Goal: Task Accomplishment & Management: Use online tool/utility

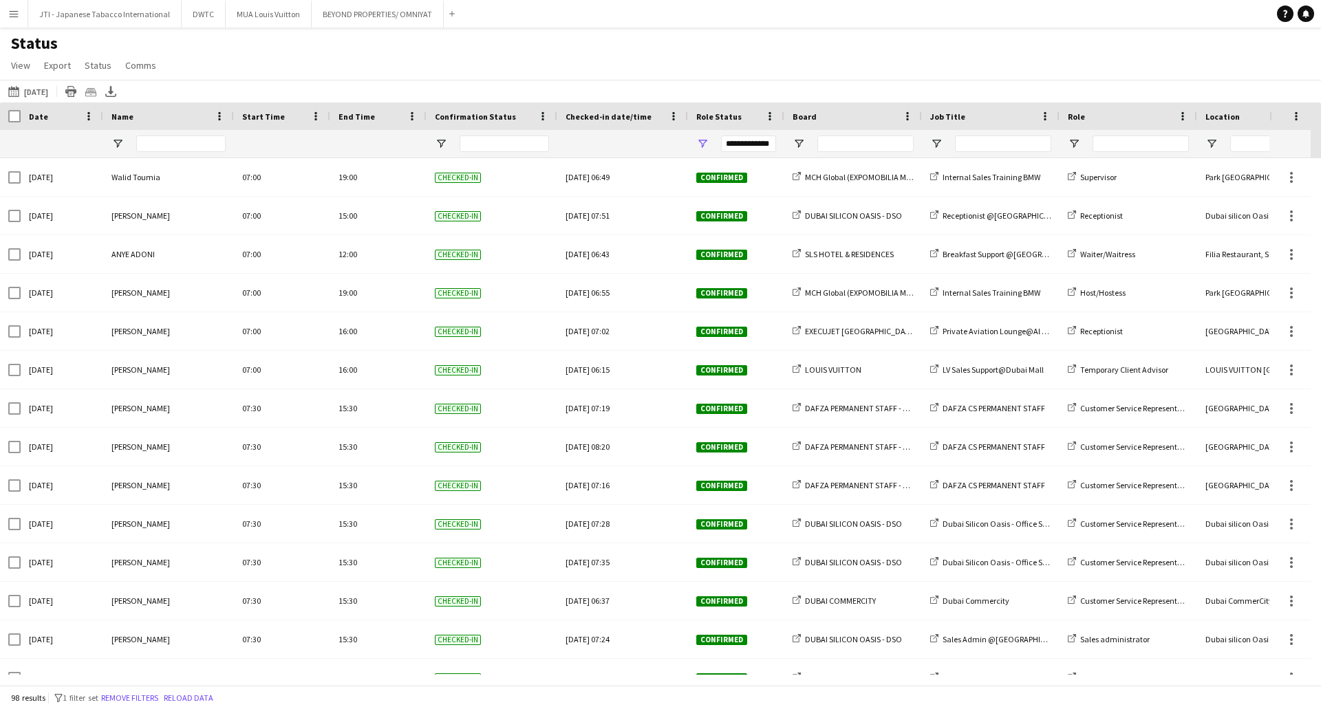
drag, startPoint x: 54, startPoint y: 89, endPoint x: 54, endPoint y: 108, distance: 18.6
click at [51, 91] on button "09-09-2025 to 15-09-2025 04-09-2025" at bounding box center [28, 91] width 45 height 17
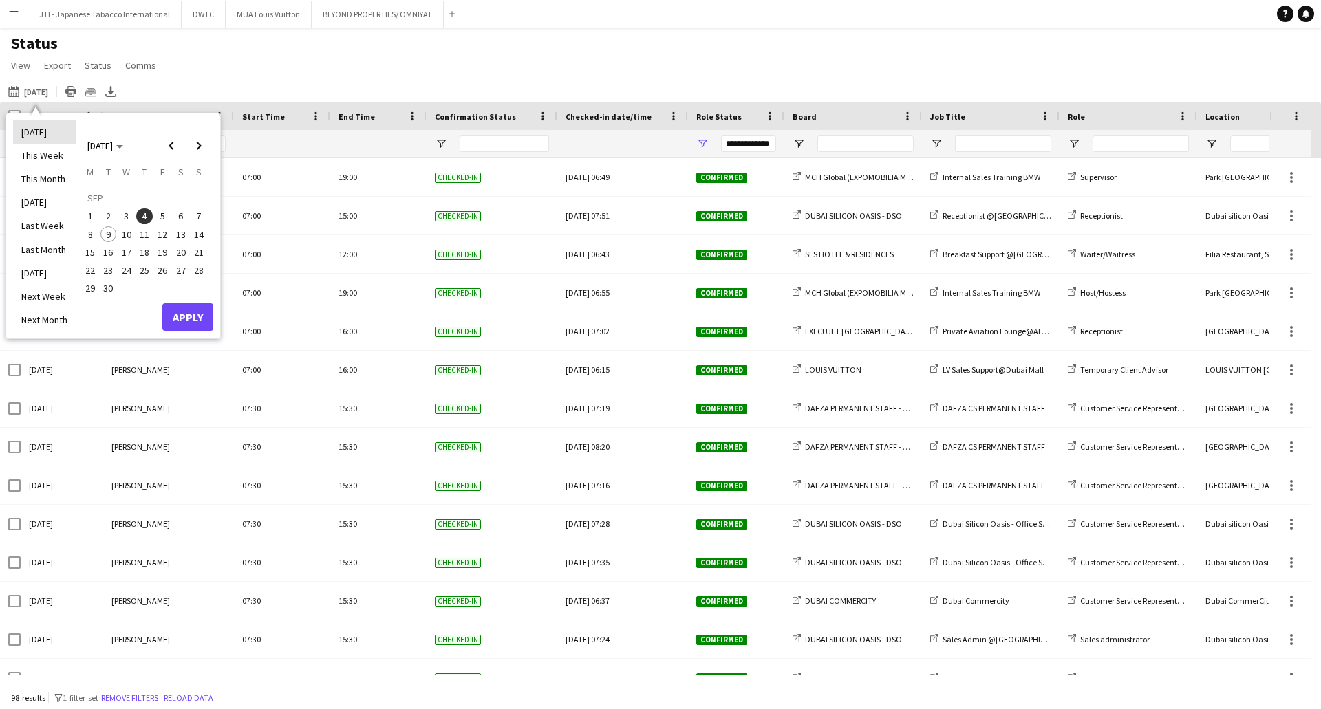
click at [43, 131] on li "[DATE]" at bounding box center [44, 131] width 63 height 23
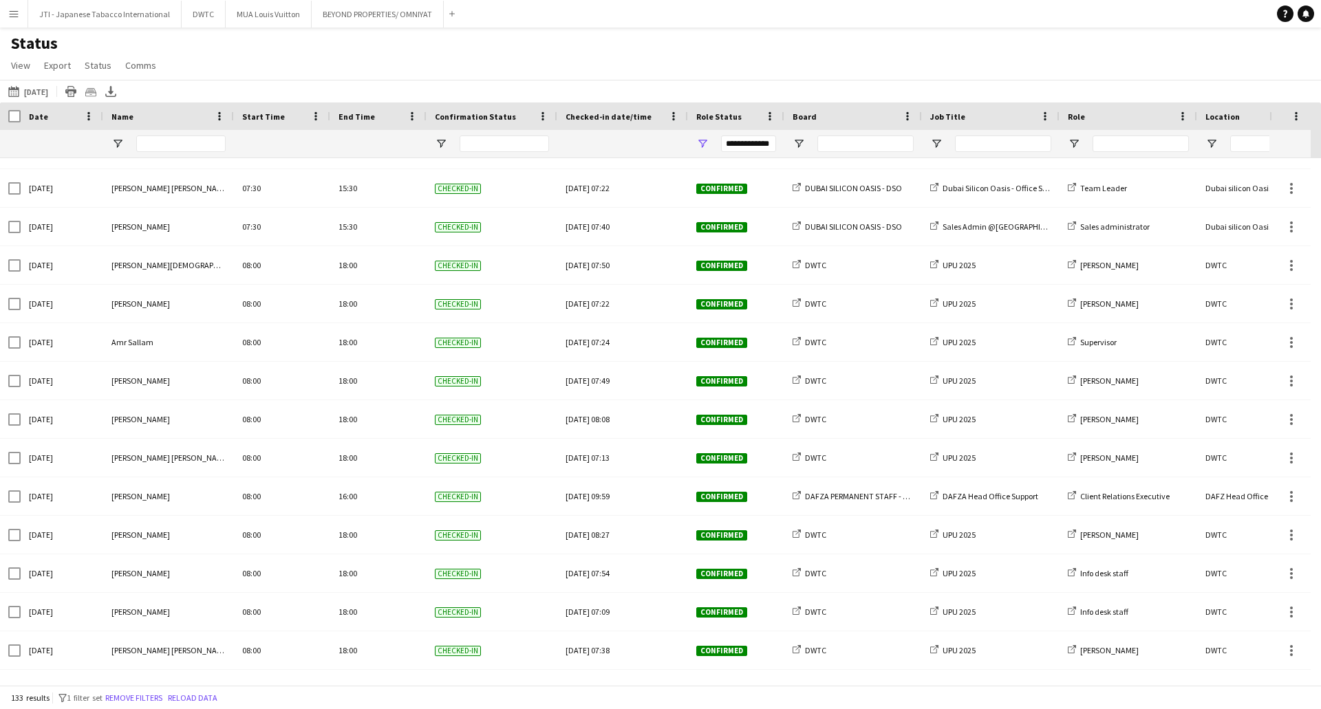
scroll to position [963, 0]
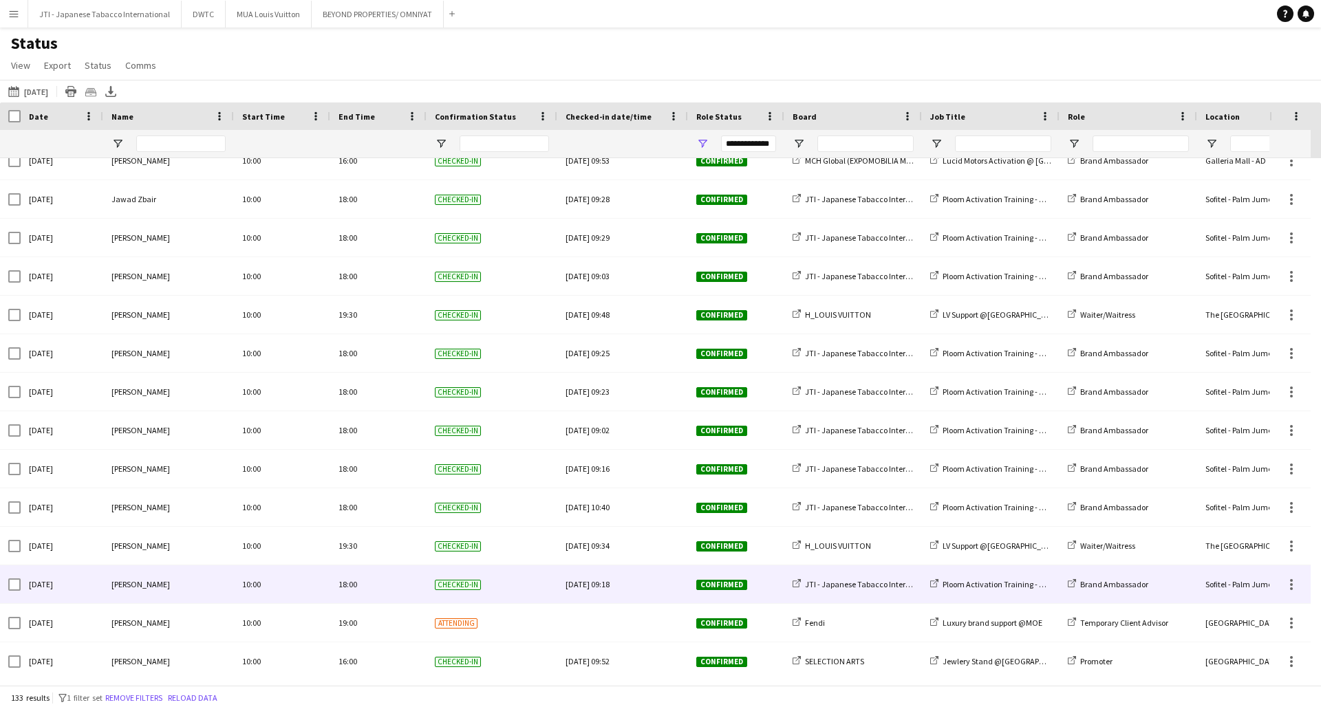
scroll to position [3096, 0]
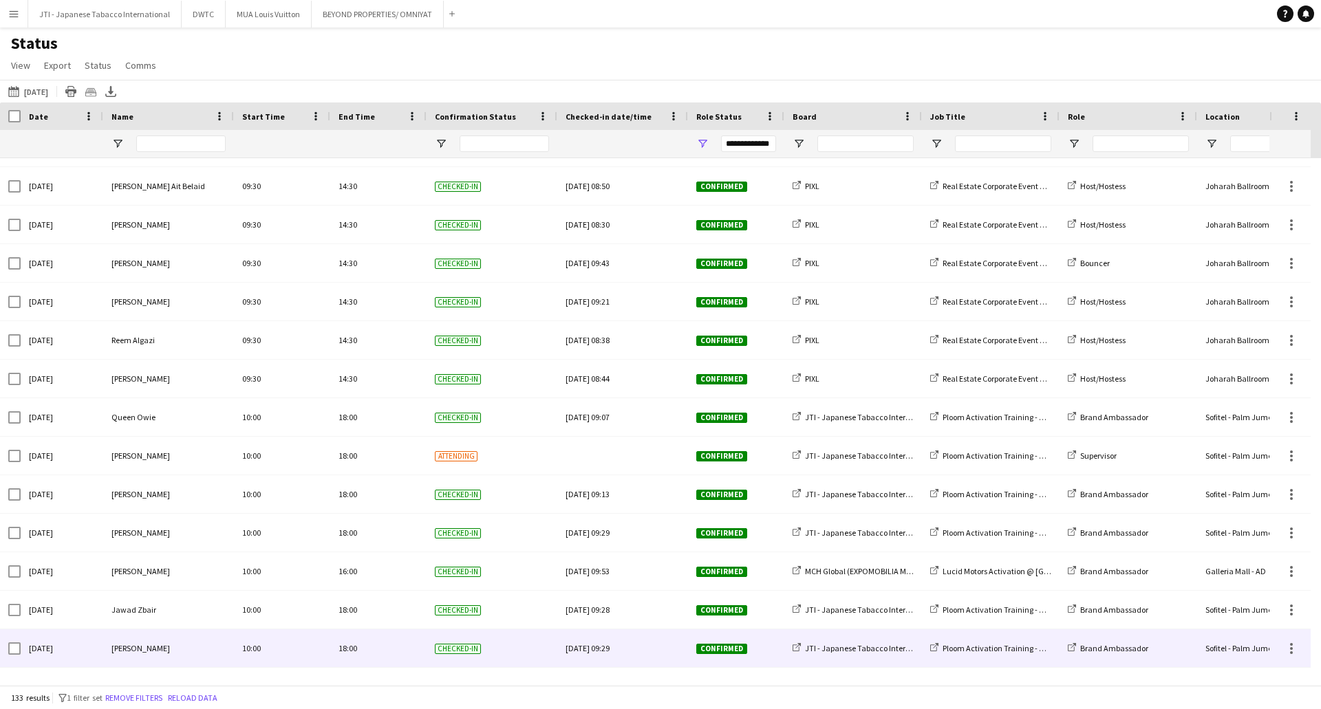
scroll to position [2147, 0]
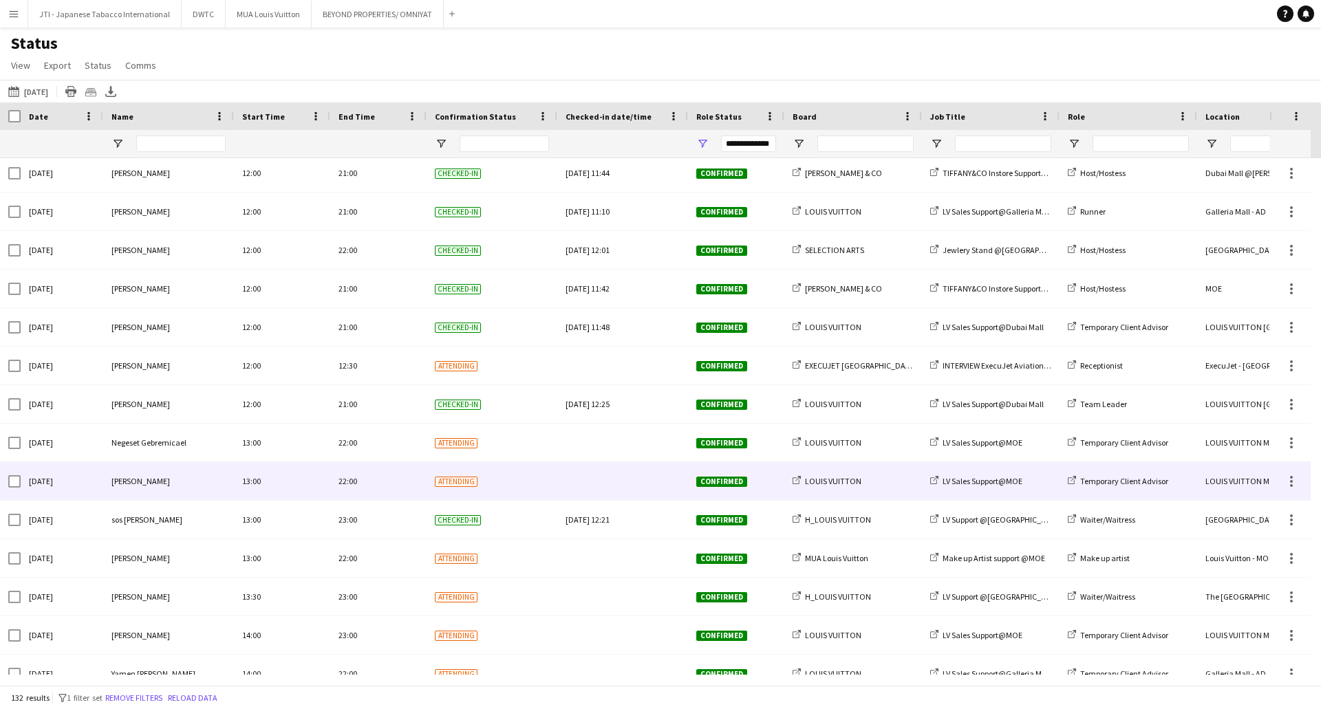
scroll to position [3783, 0]
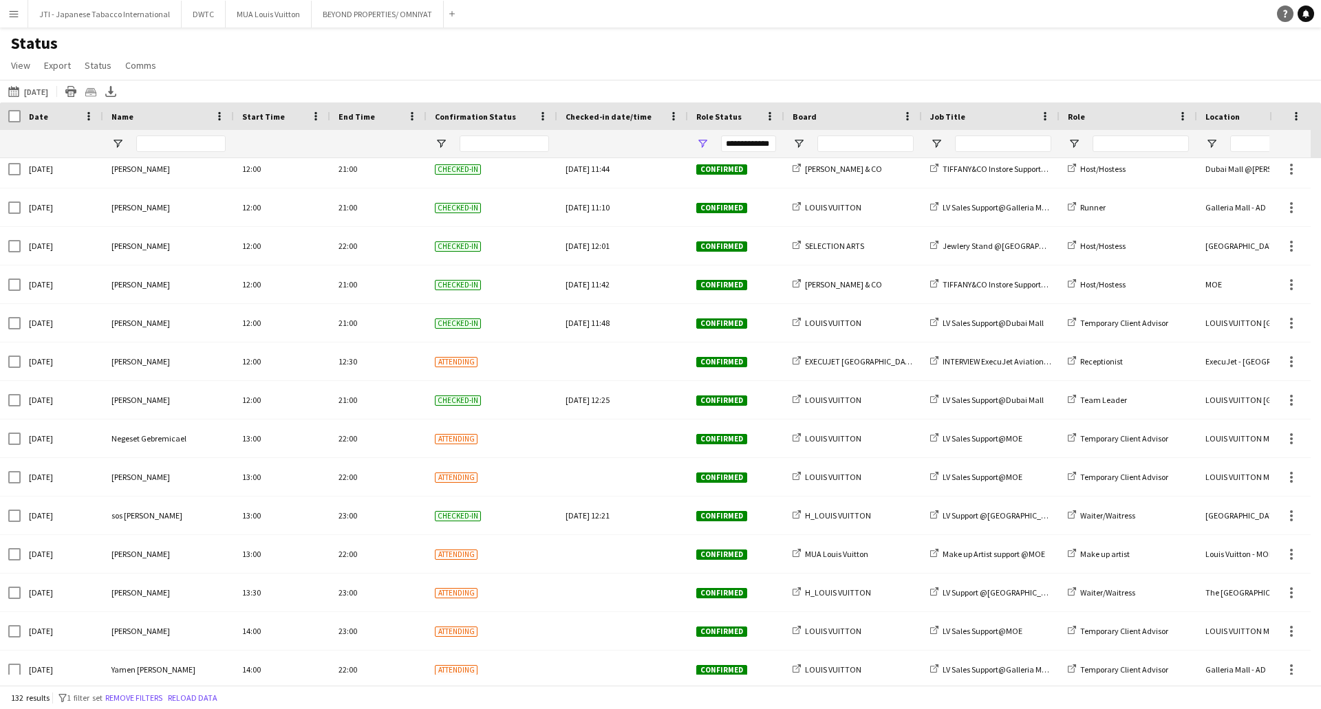
click at [1286, 14] on icon at bounding box center [1285, 14] width 4 height 8
click at [1074, 46] on div "Status View Views Default view New view Update view Delete view Edit name Custo…" at bounding box center [660, 56] width 1321 height 47
click at [1048, 191] on div "LV Sales Support@Galleria Mall AD" at bounding box center [991, 207] width 138 height 38
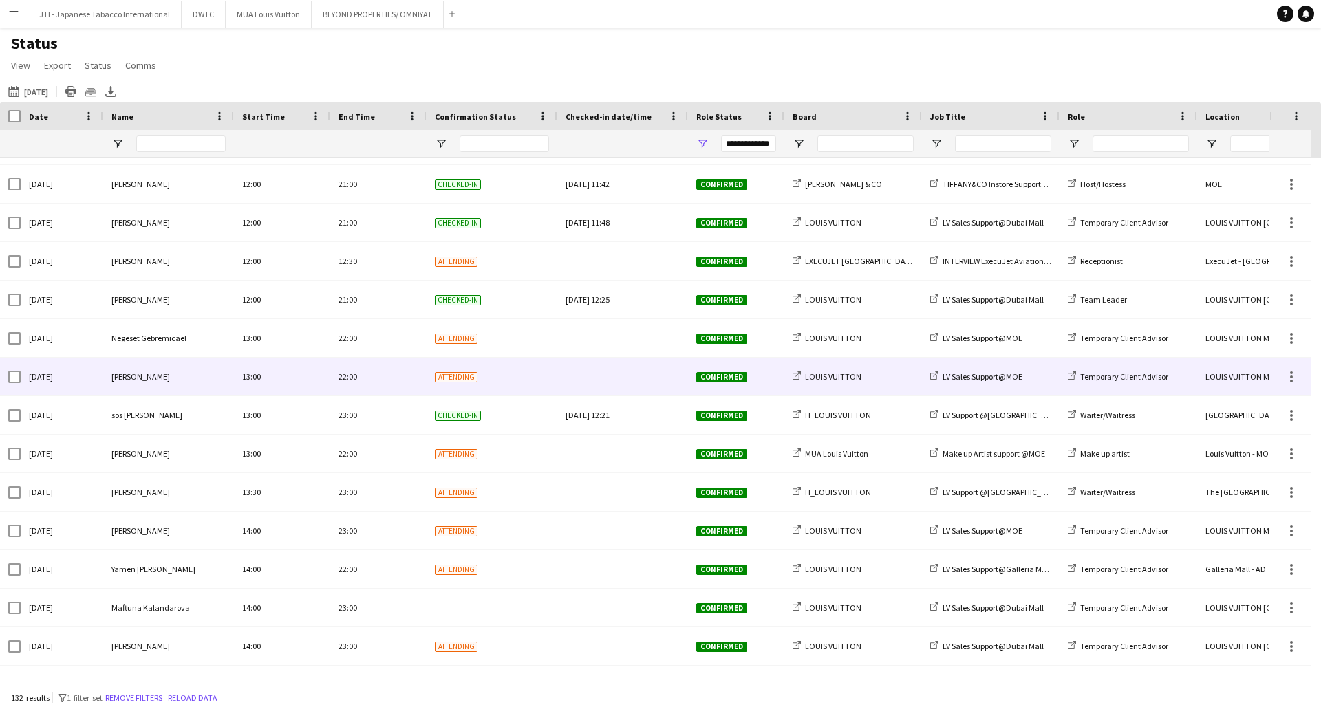
scroll to position [3715, 0]
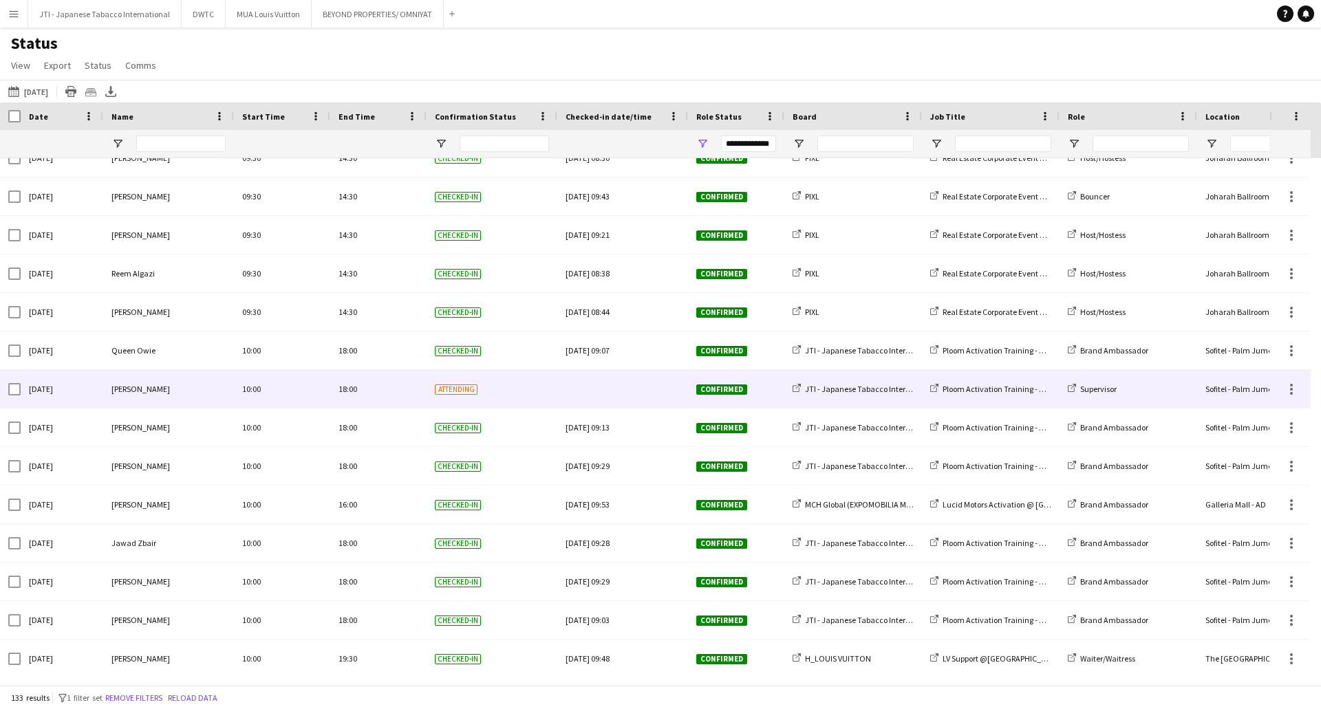
scroll to position [2958, 0]
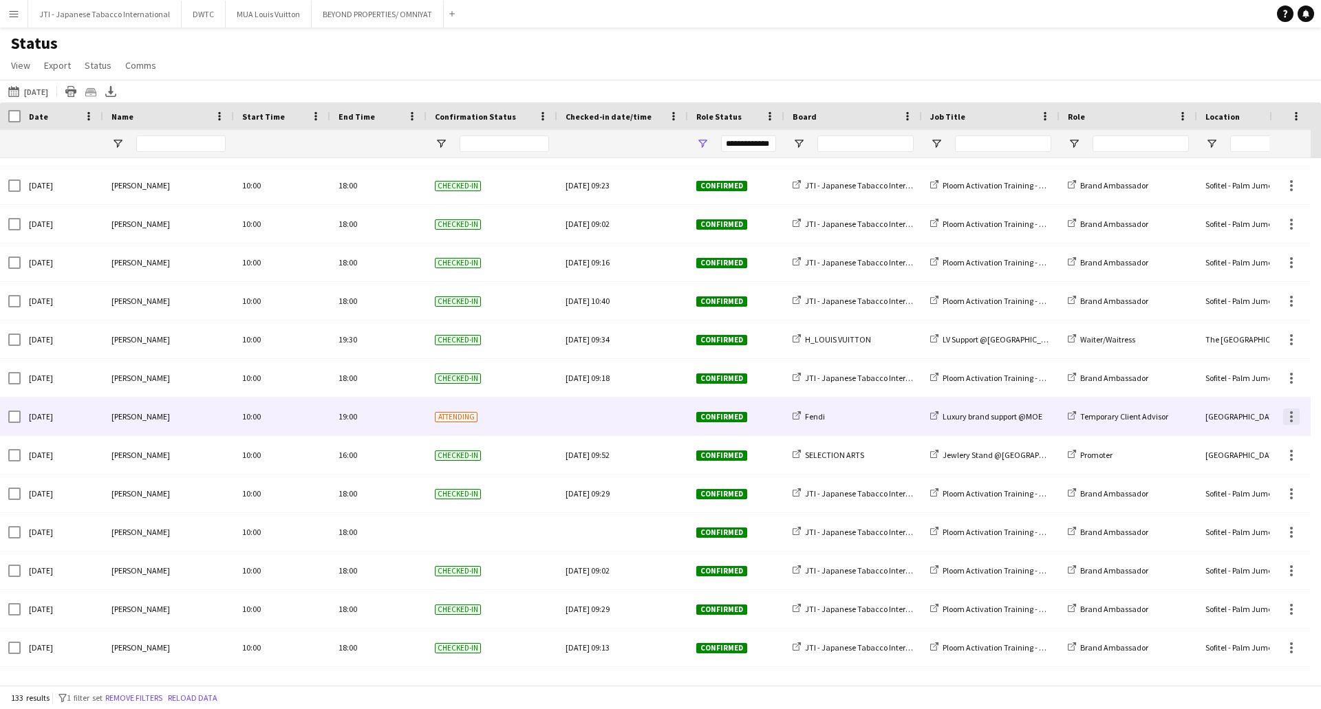
click at [1291, 415] on div at bounding box center [1291, 416] width 3 height 3
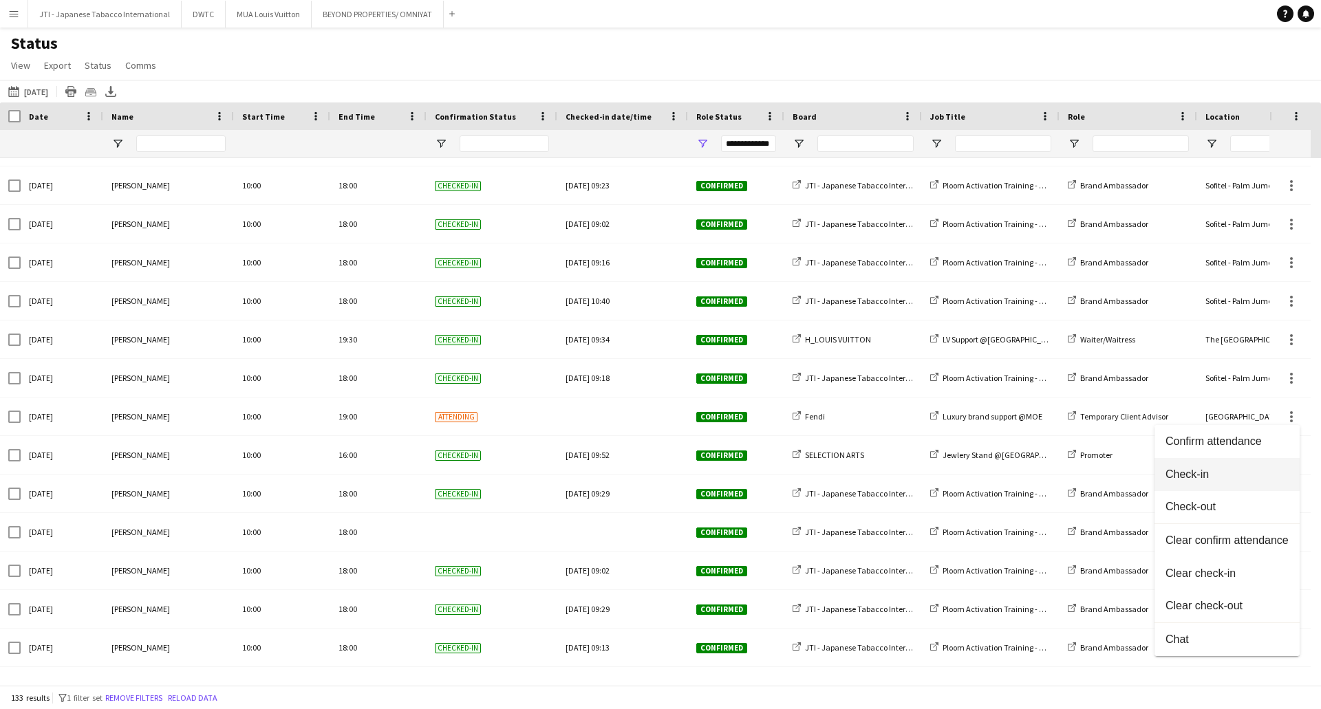
click at [1199, 474] on span "Check-in" at bounding box center [1226, 474] width 123 height 12
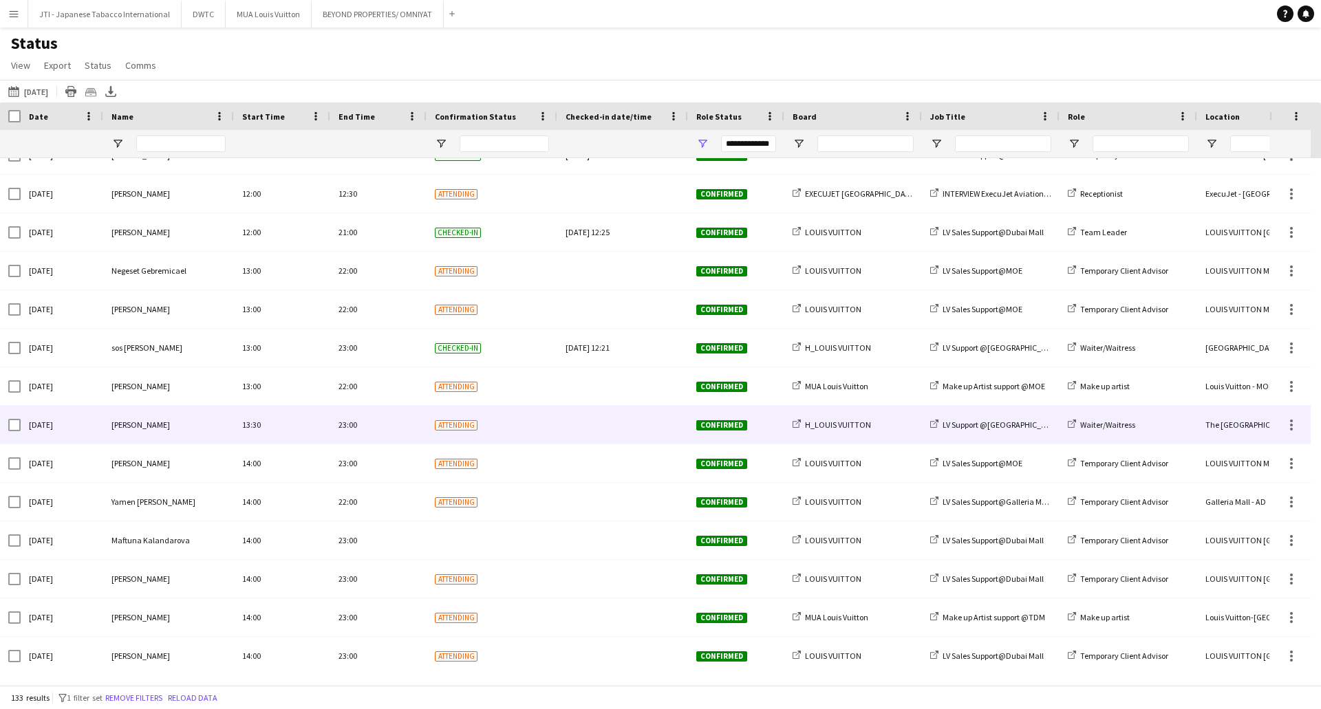
scroll to position [3852, 0]
